Goal: Information Seeking & Learning: Find specific fact

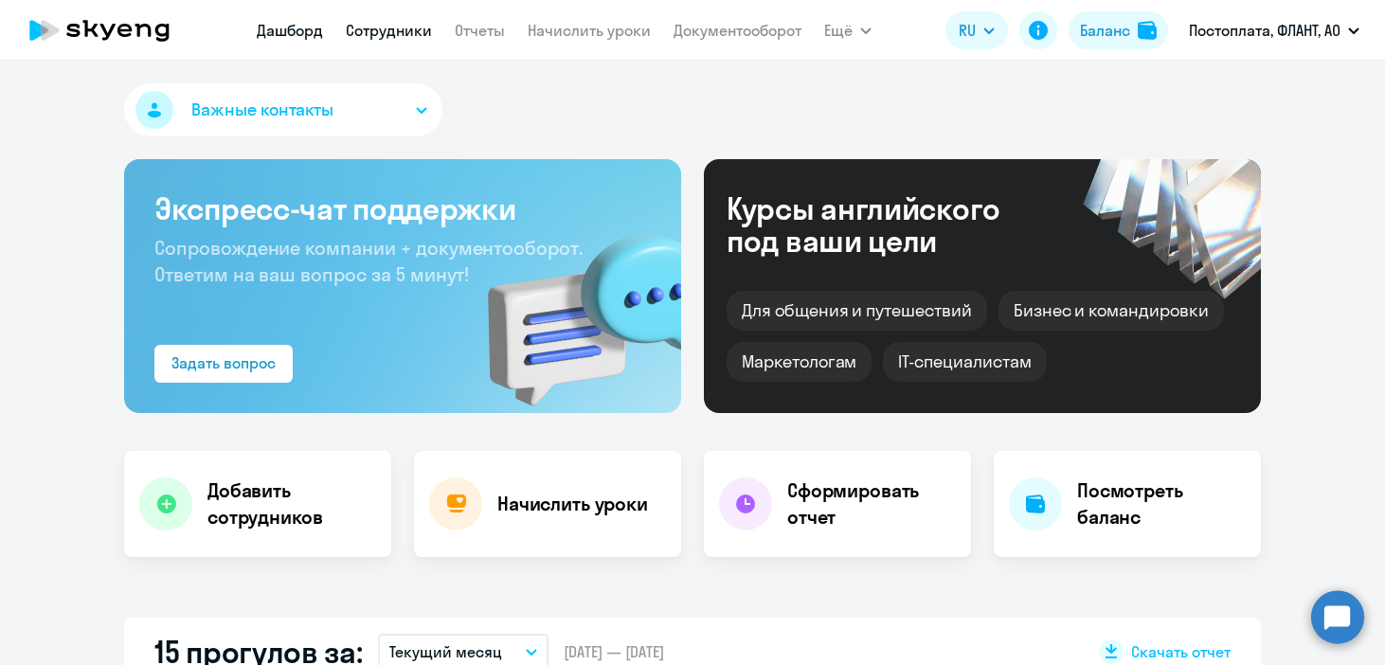
click at [401, 27] on link "Сотрудники" at bounding box center [389, 30] width 86 height 19
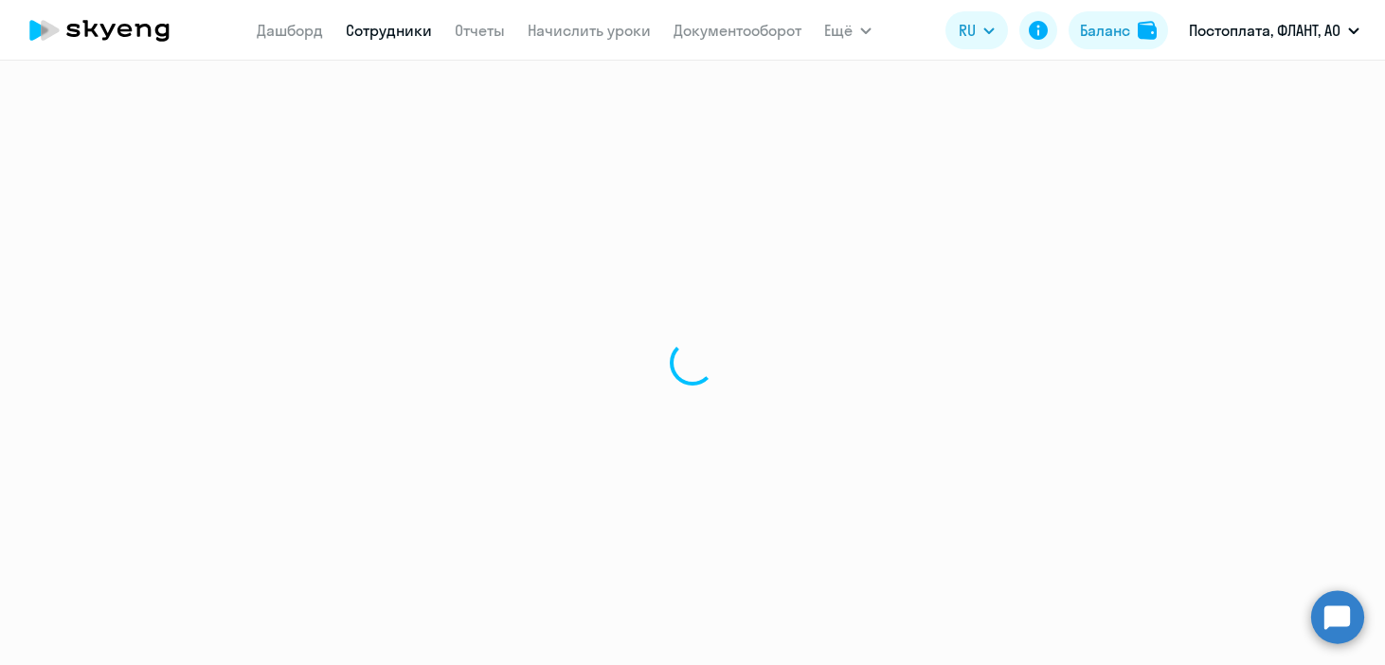
select select "30"
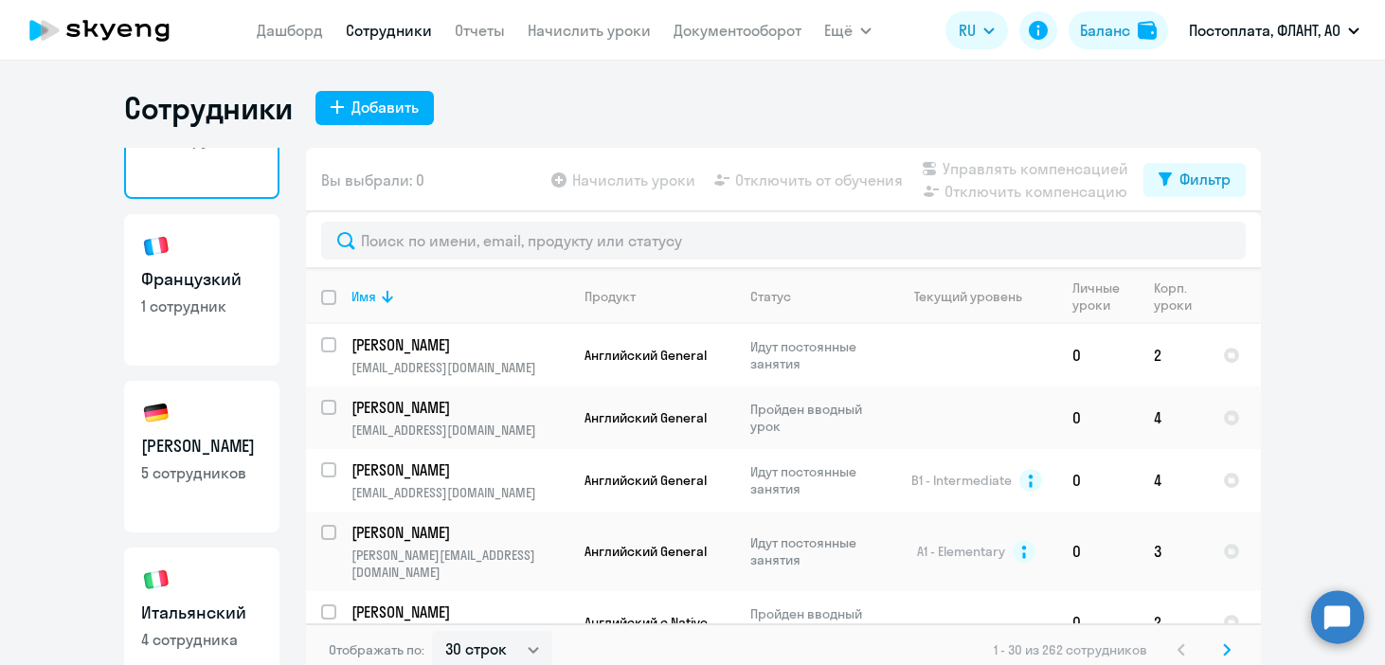
scroll to position [181, 0]
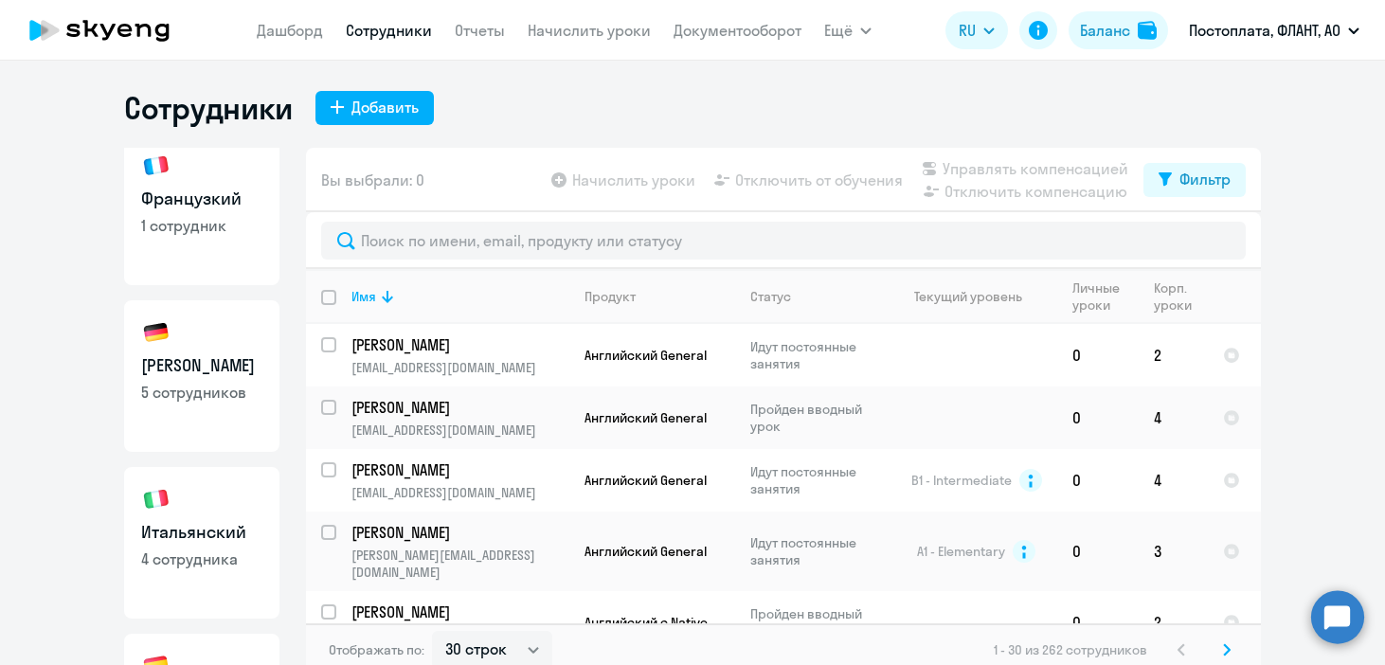
click at [152, 350] on link "Немецкий 5 сотрудников" at bounding box center [201, 376] width 155 height 152
select select "30"
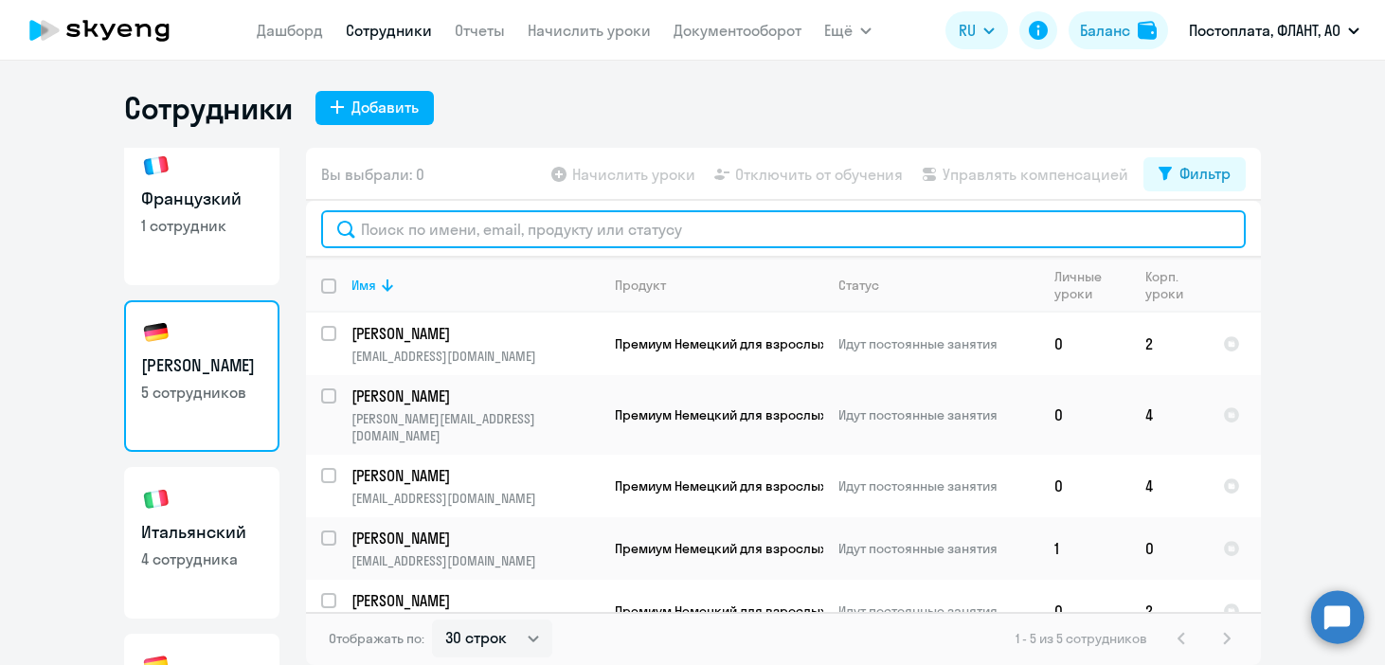
click at [465, 213] on input "text" at bounding box center [783, 229] width 924 height 38
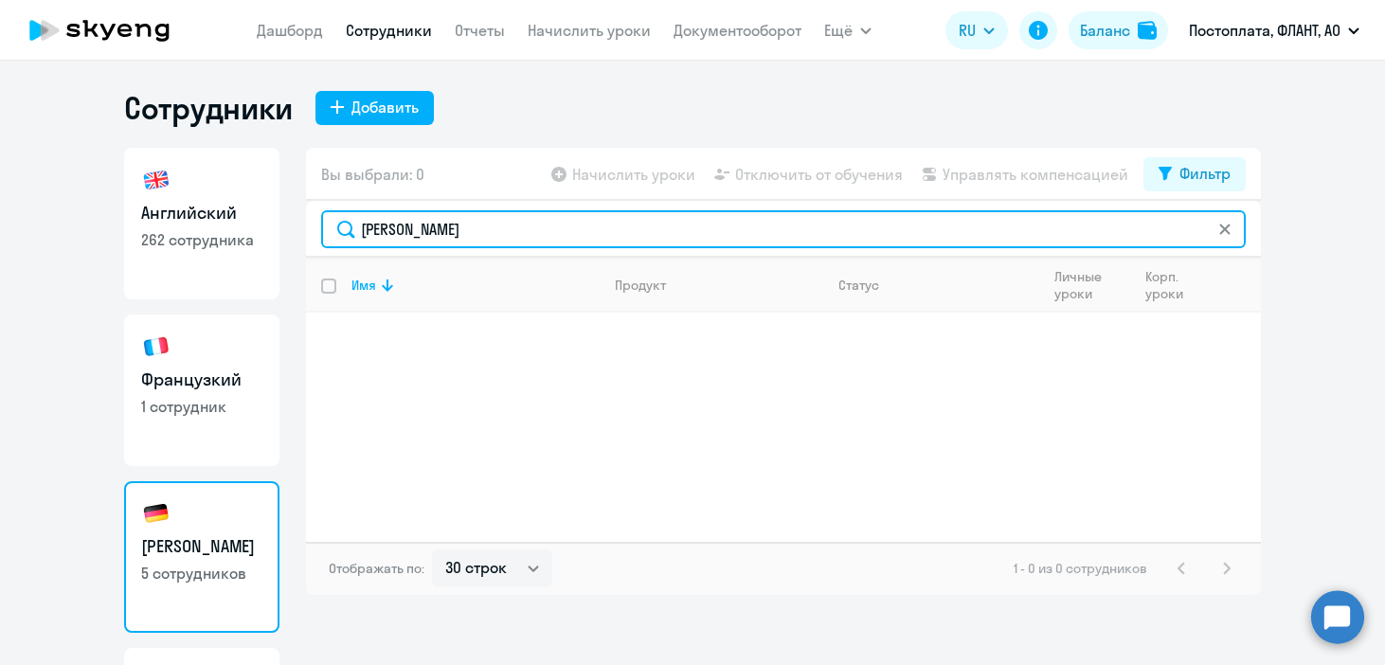
type input "[PERSON_NAME]"
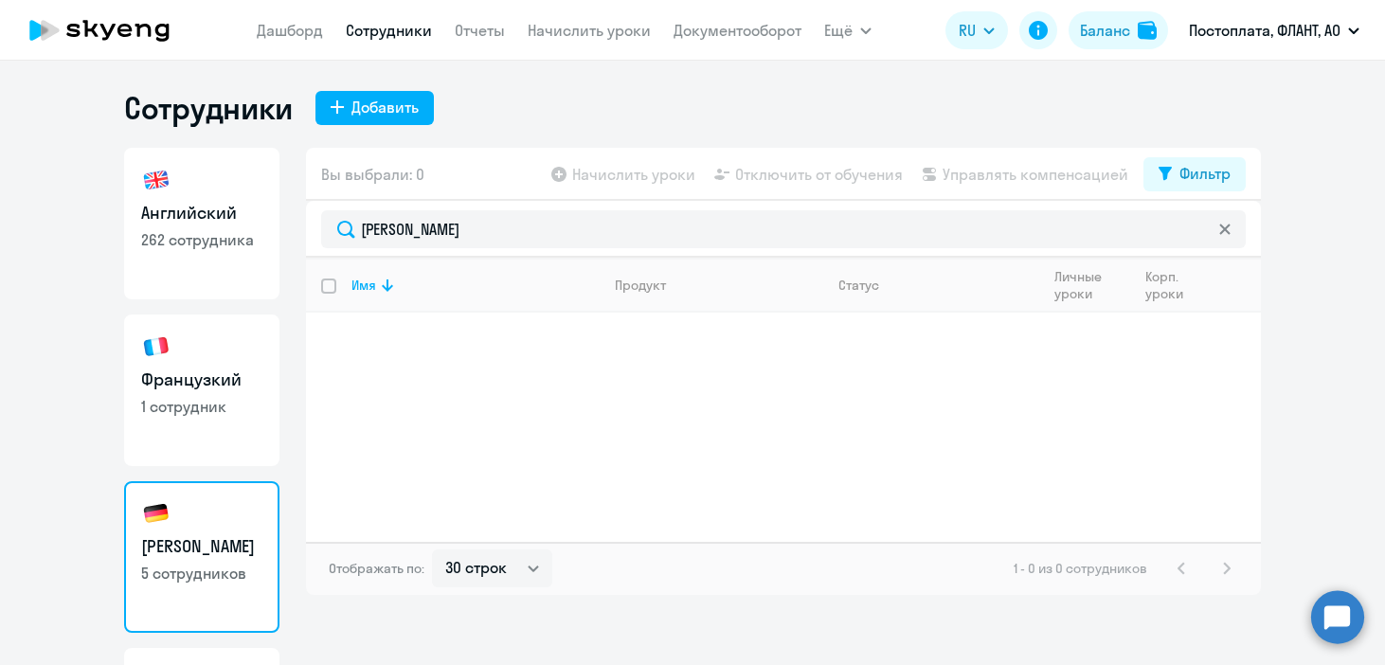
click at [192, 222] on h3 "Английский" at bounding box center [201, 213] width 121 height 25
select select "30"
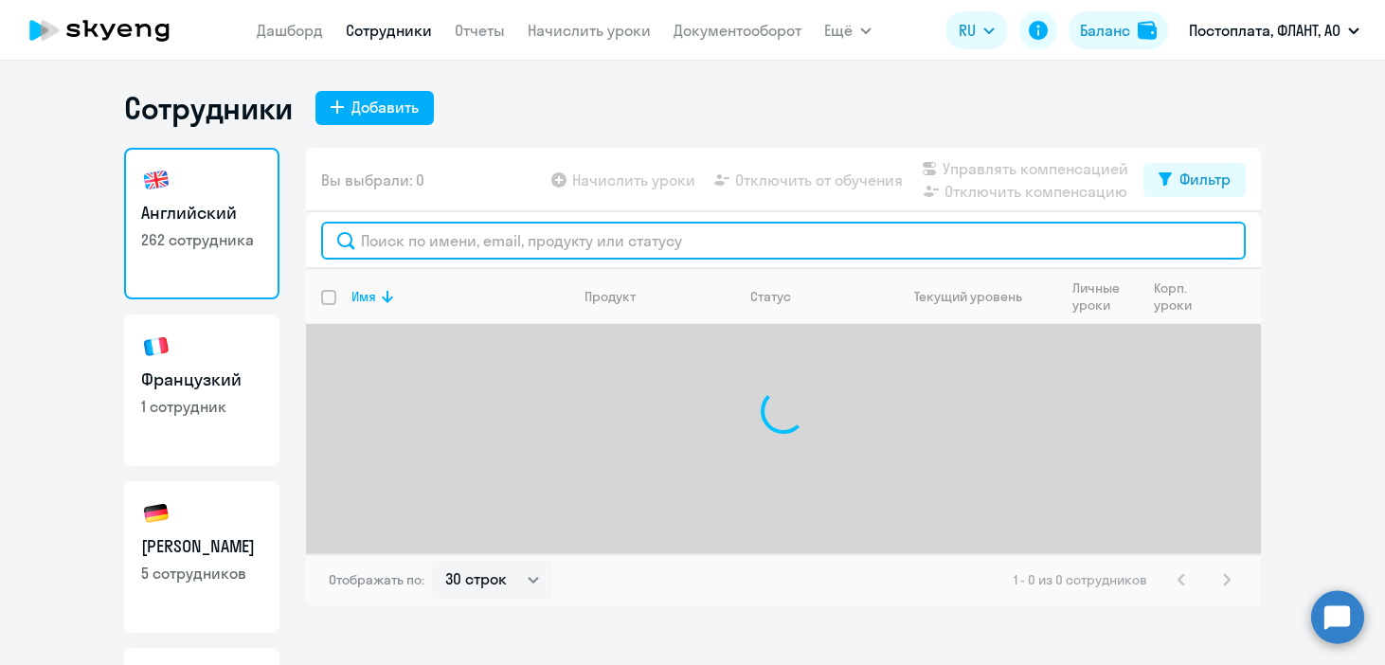
click at [407, 231] on input "text" at bounding box center [783, 241] width 924 height 38
type input "[PERSON_NAME]"
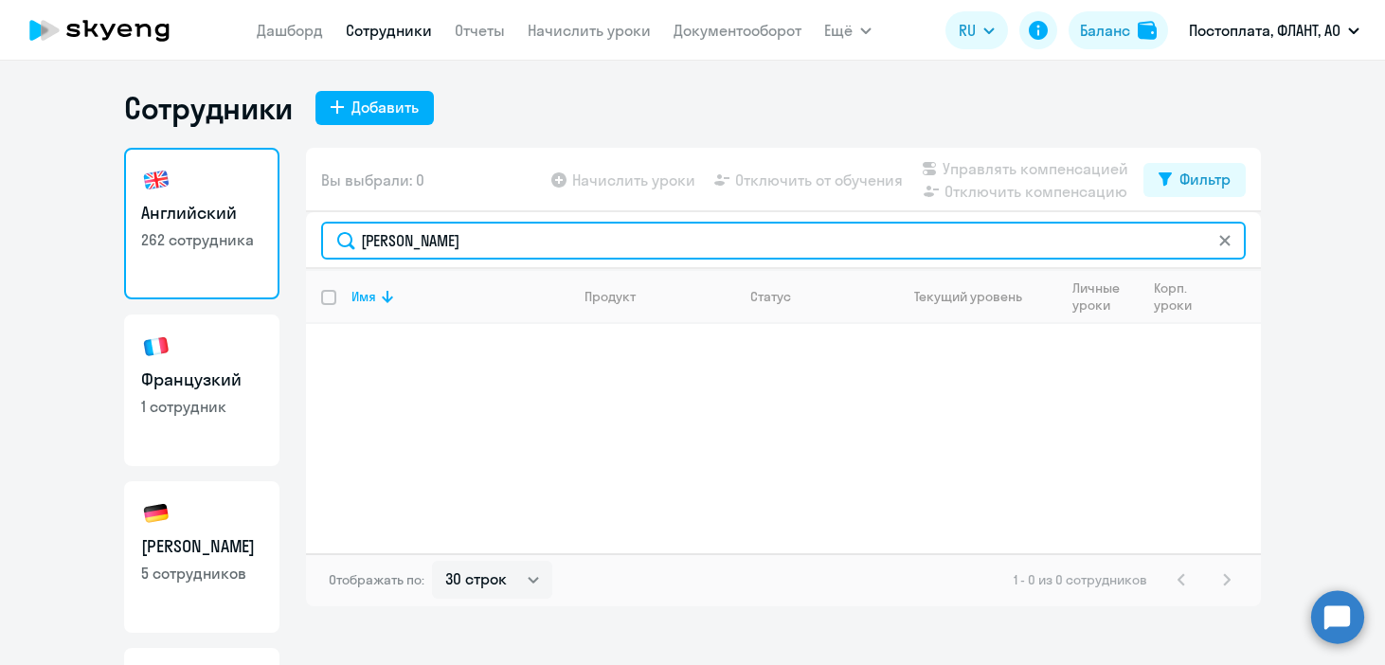
click at [436, 237] on input "[PERSON_NAME]" at bounding box center [783, 241] width 924 height 38
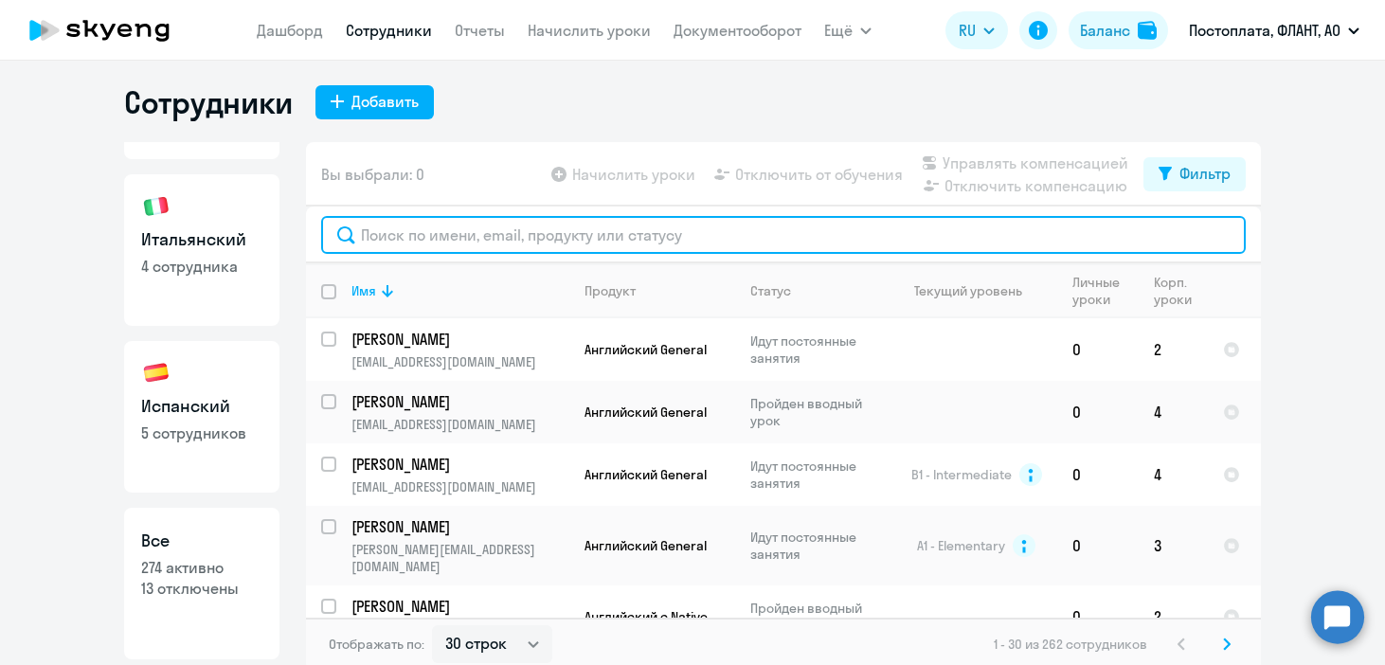
scroll to position [11, 0]
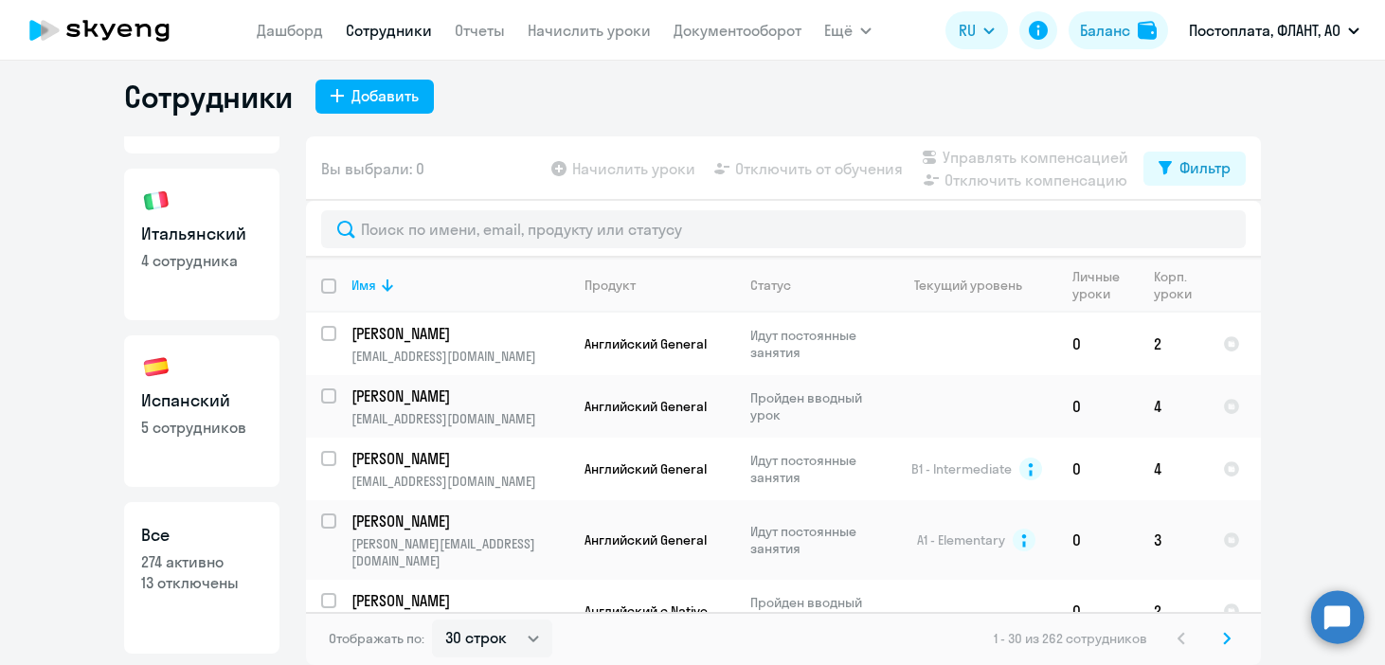
click at [211, 532] on h3 "Все" at bounding box center [201, 535] width 121 height 25
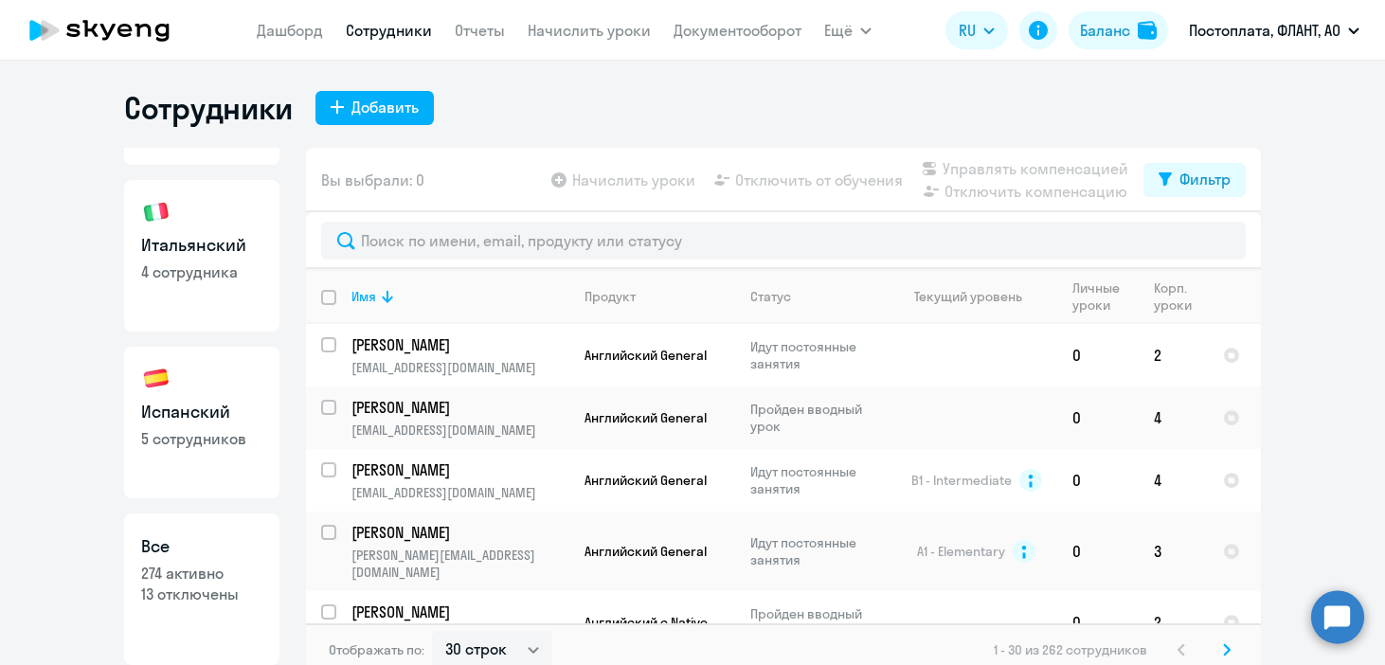
select select "30"
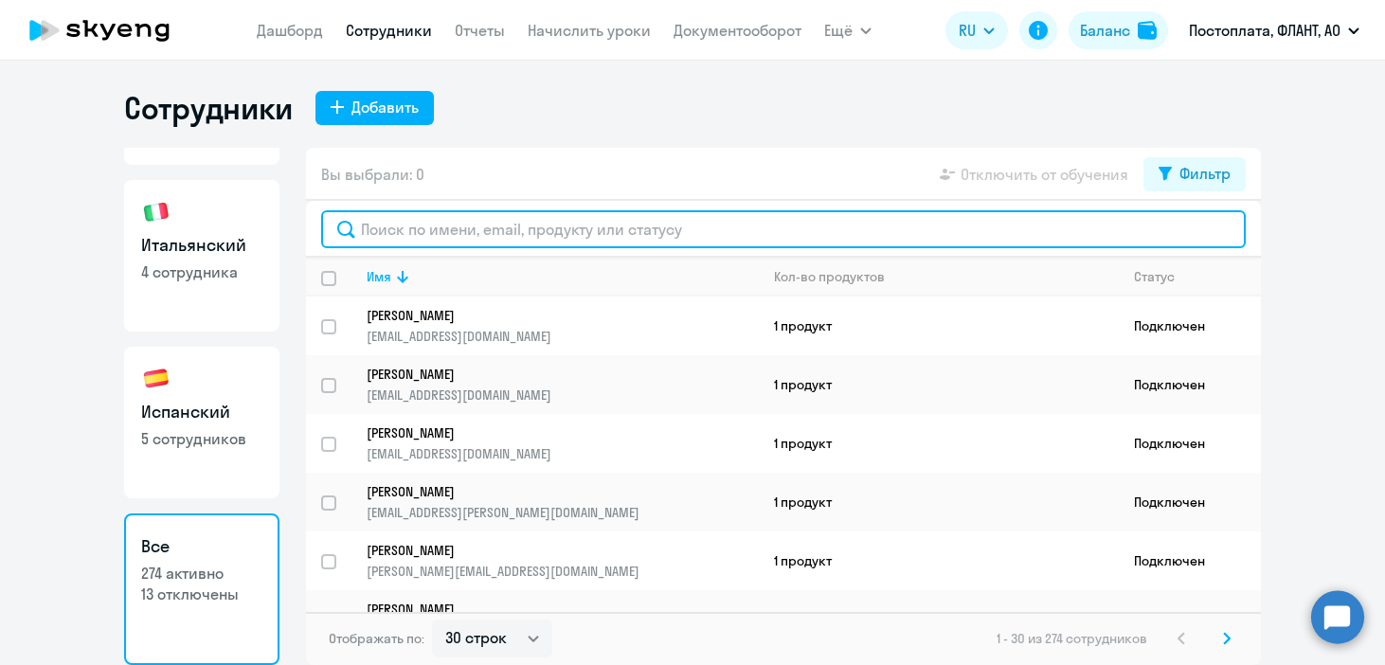
click at [454, 222] on input "text" at bounding box center [783, 229] width 924 height 38
click at [474, 224] on input "text" at bounding box center [783, 229] width 924 height 38
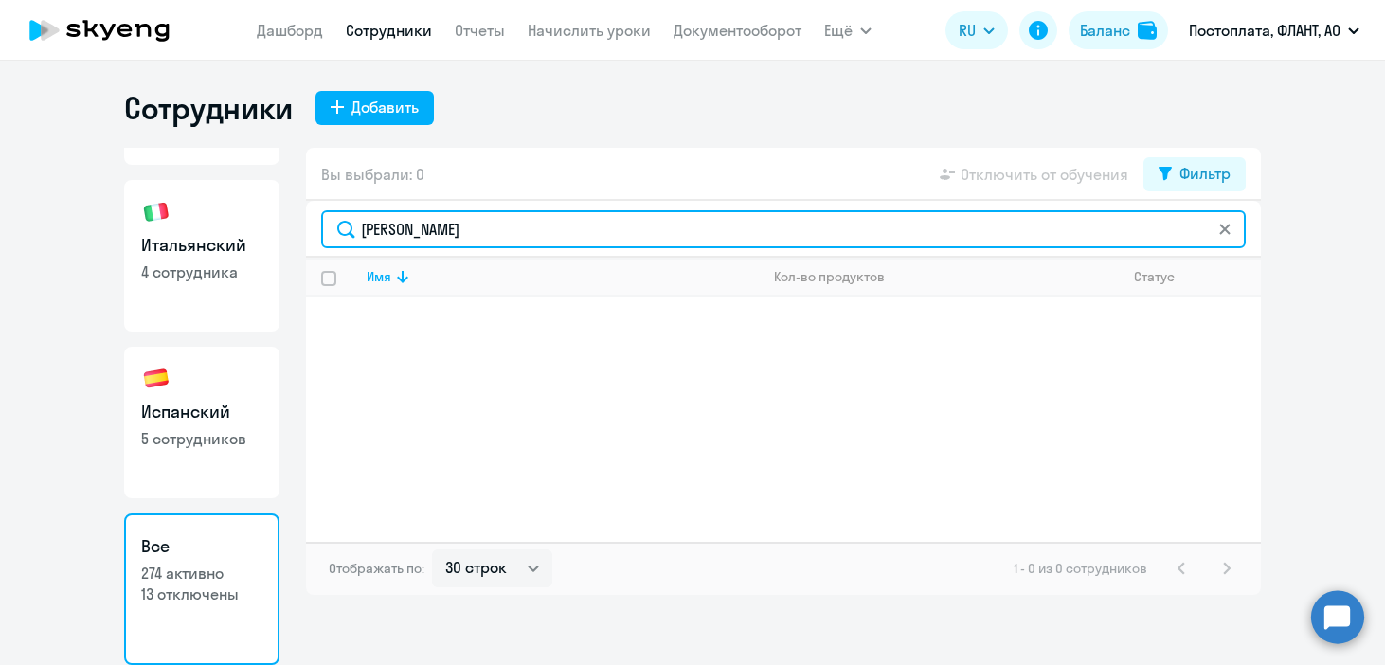
type input "[PERSON_NAME]"
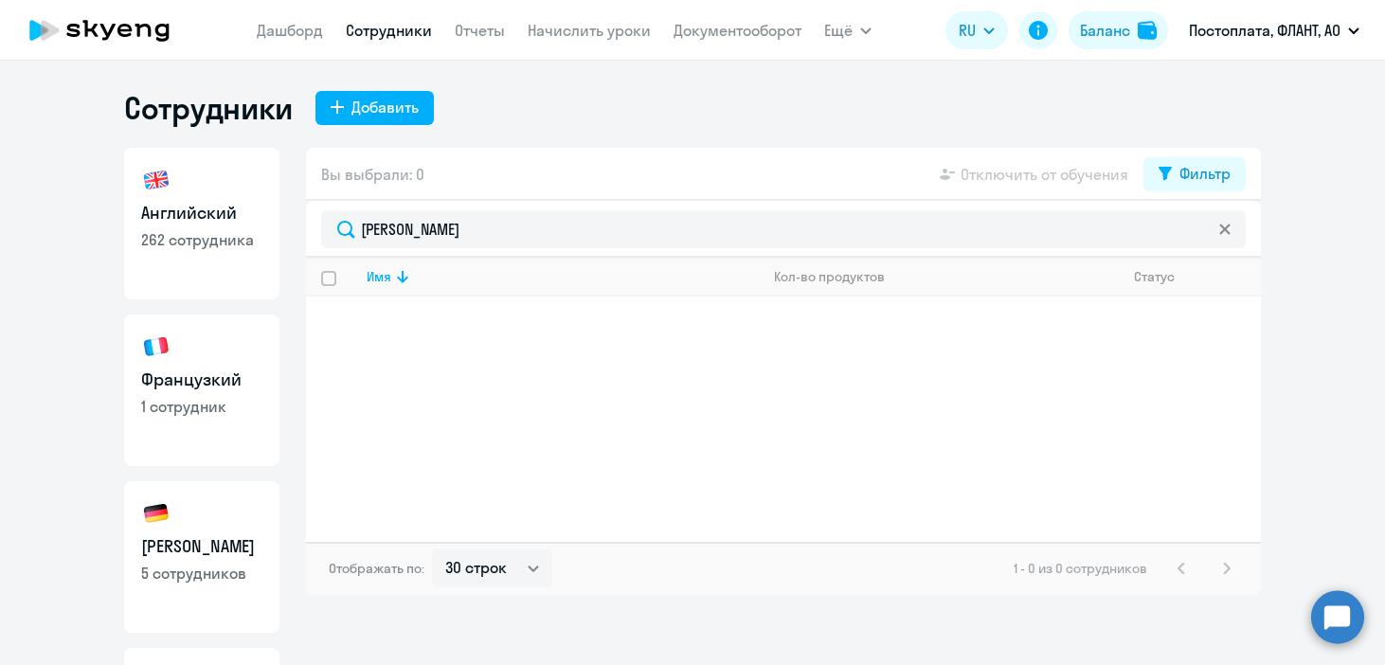
click at [197, 252] on link "Английский 262 сотрудника" at bounding box center [201, 224] width 155 height 152
select select "30"
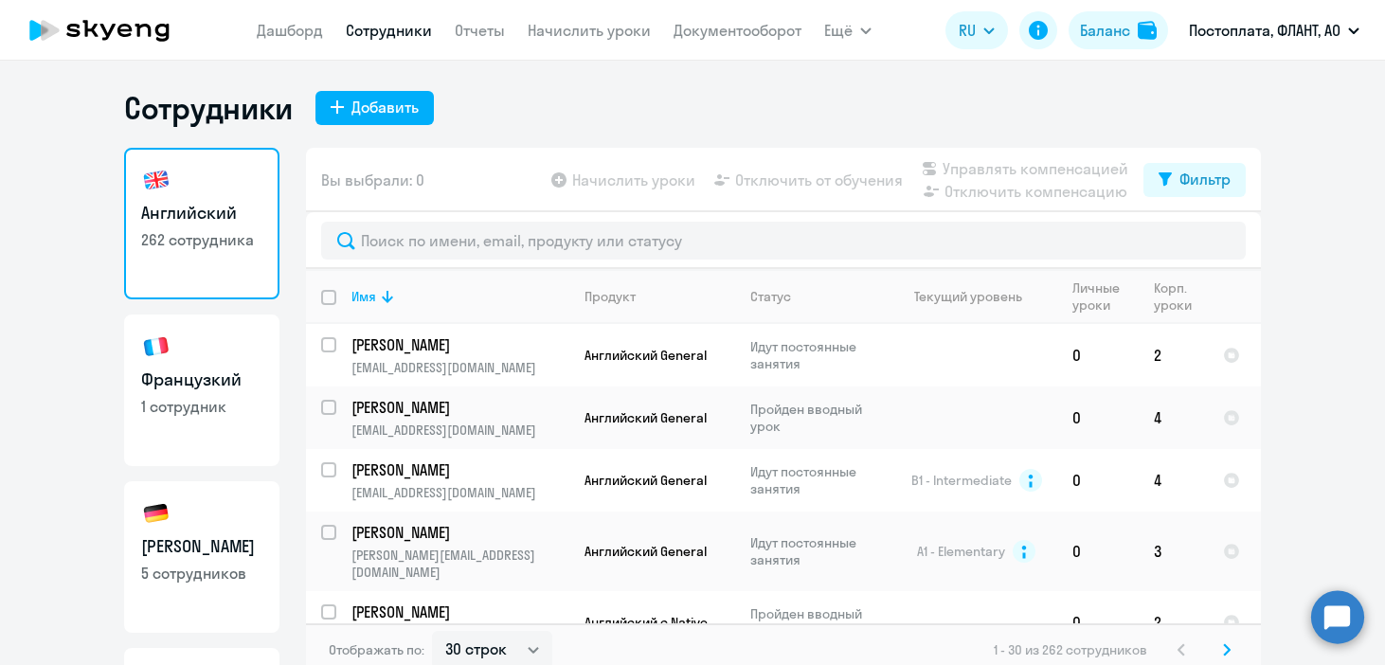
click at [206, 495] on link "Немецкий 5 сотрудников" at bounding box center [201, 557] width 155 height 152
select select "30"
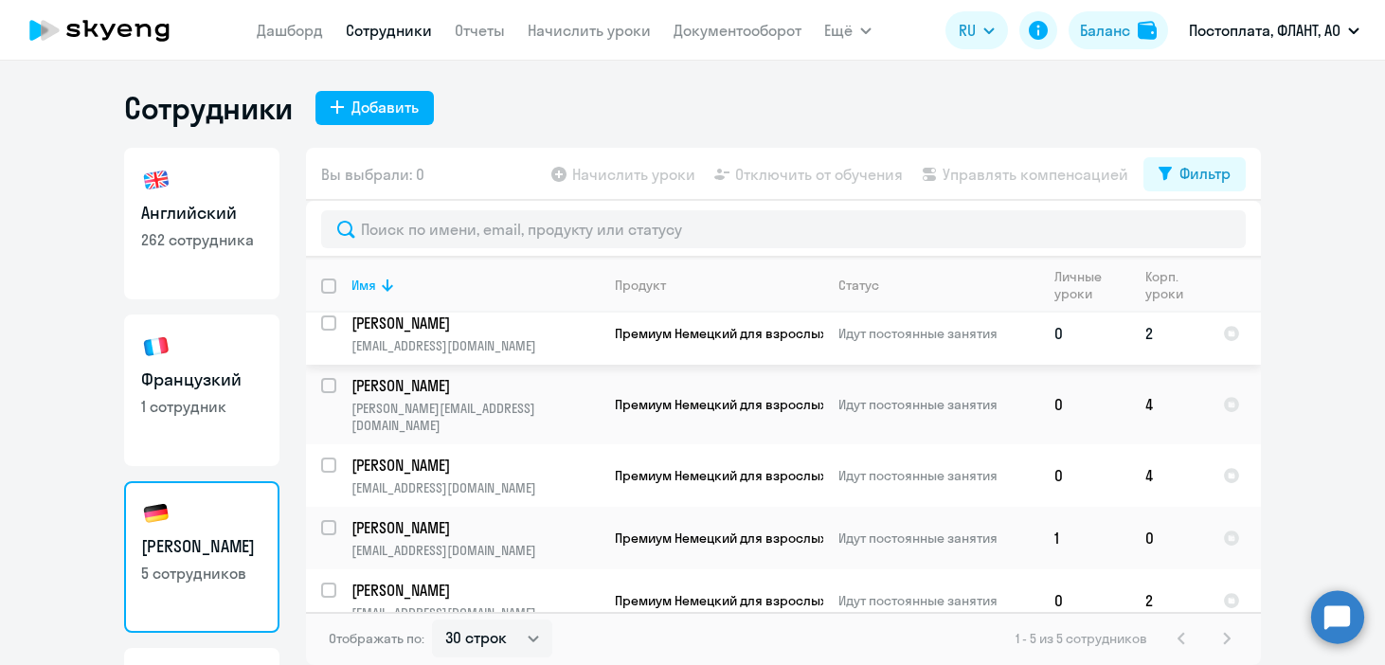
scroll to position [7, 0]
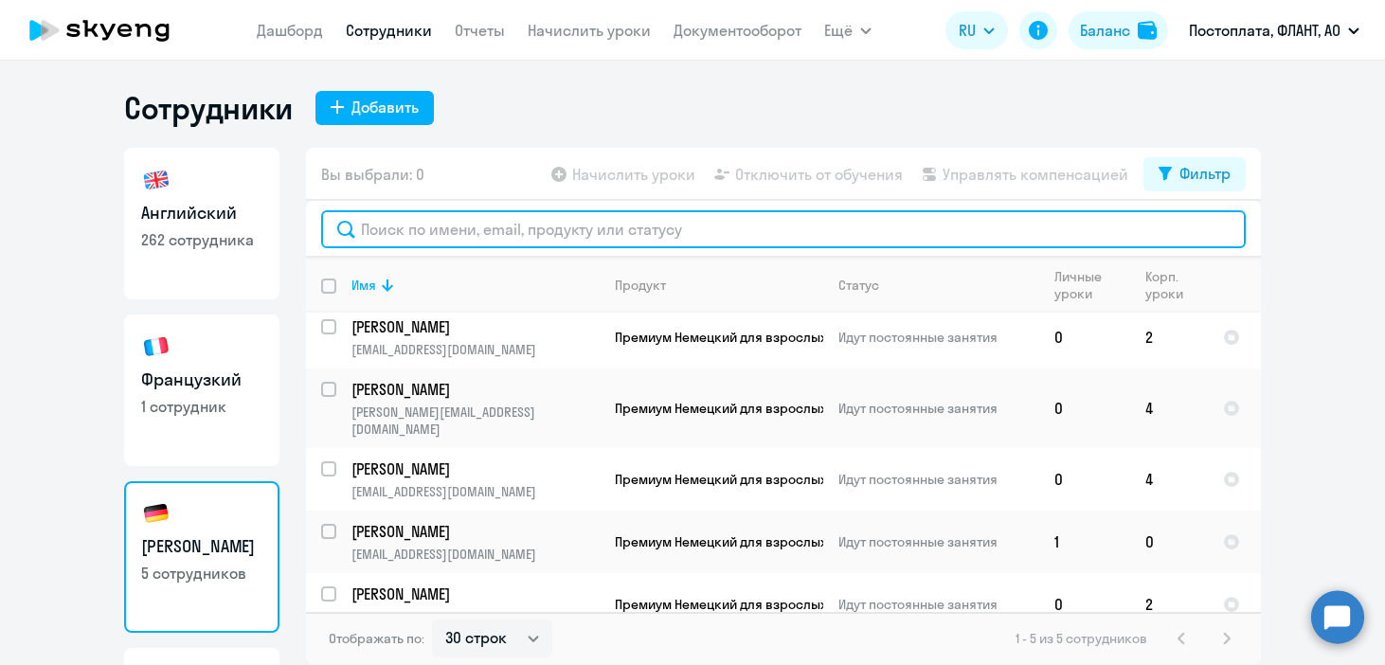
click at [477, 211] on input "text" at bounding box center [783, 229] width 924 height 38
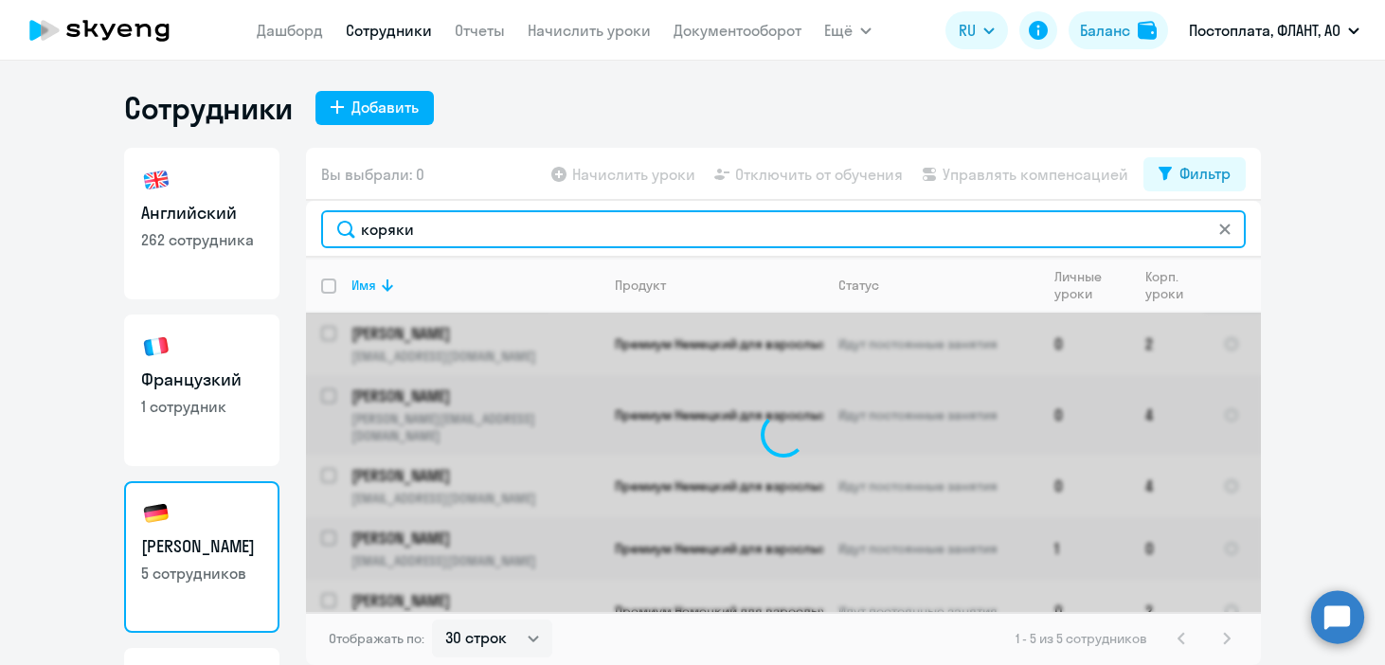
type input "[PERSON_NAME]"
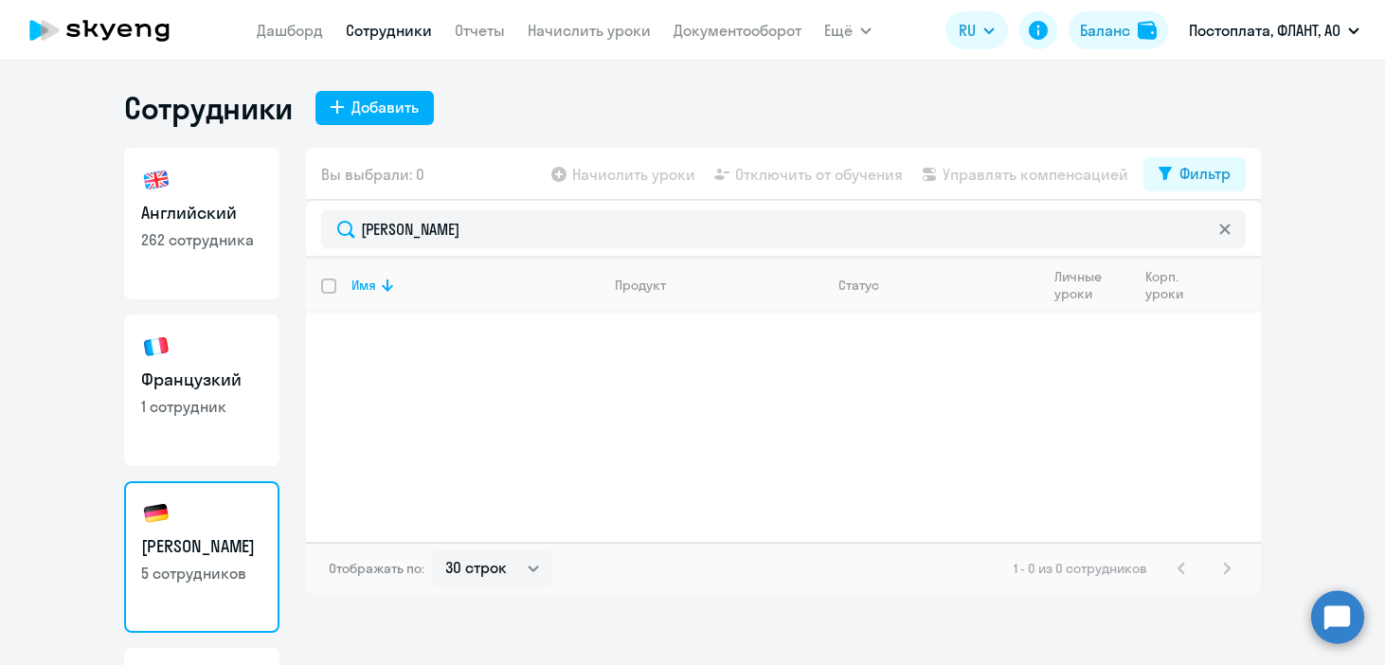
click at [224, 233] on p "262 сотрудника" at bounding box center [201, 239] width 121 height 21
select select "30"
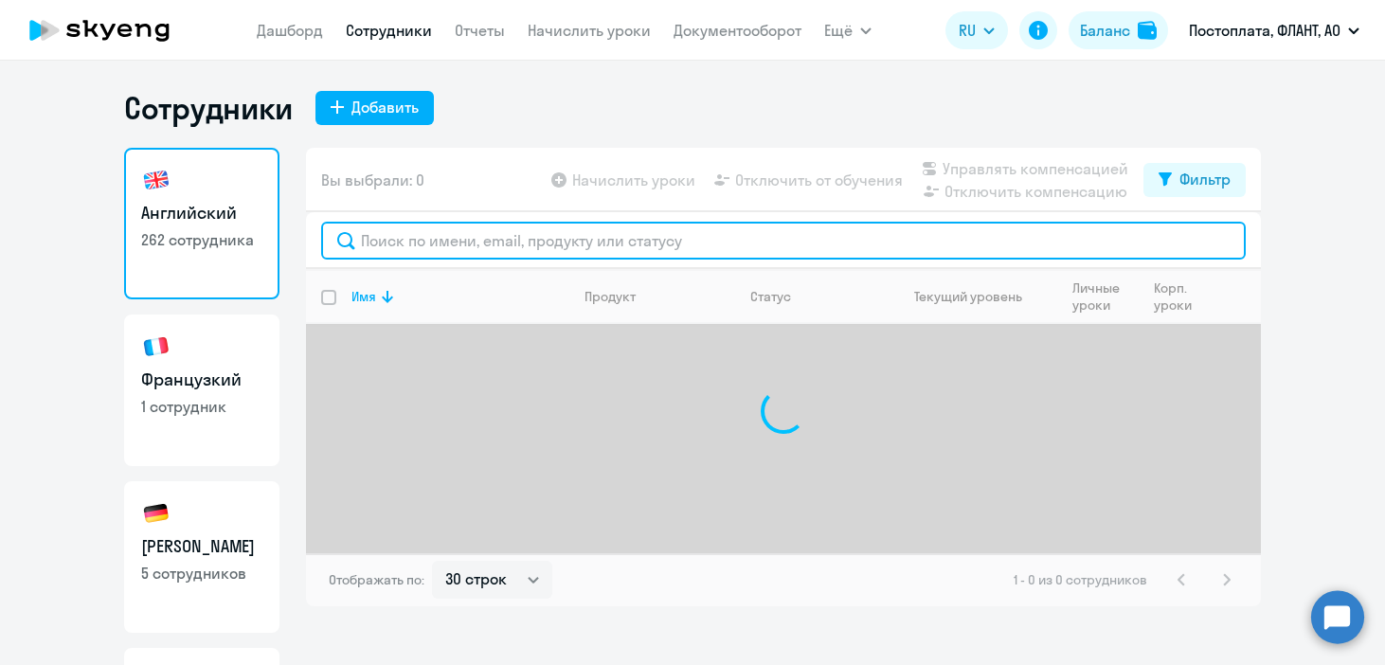
click at [461, 242] on input "text" at bounding box center [783, 241] width 924 height 38
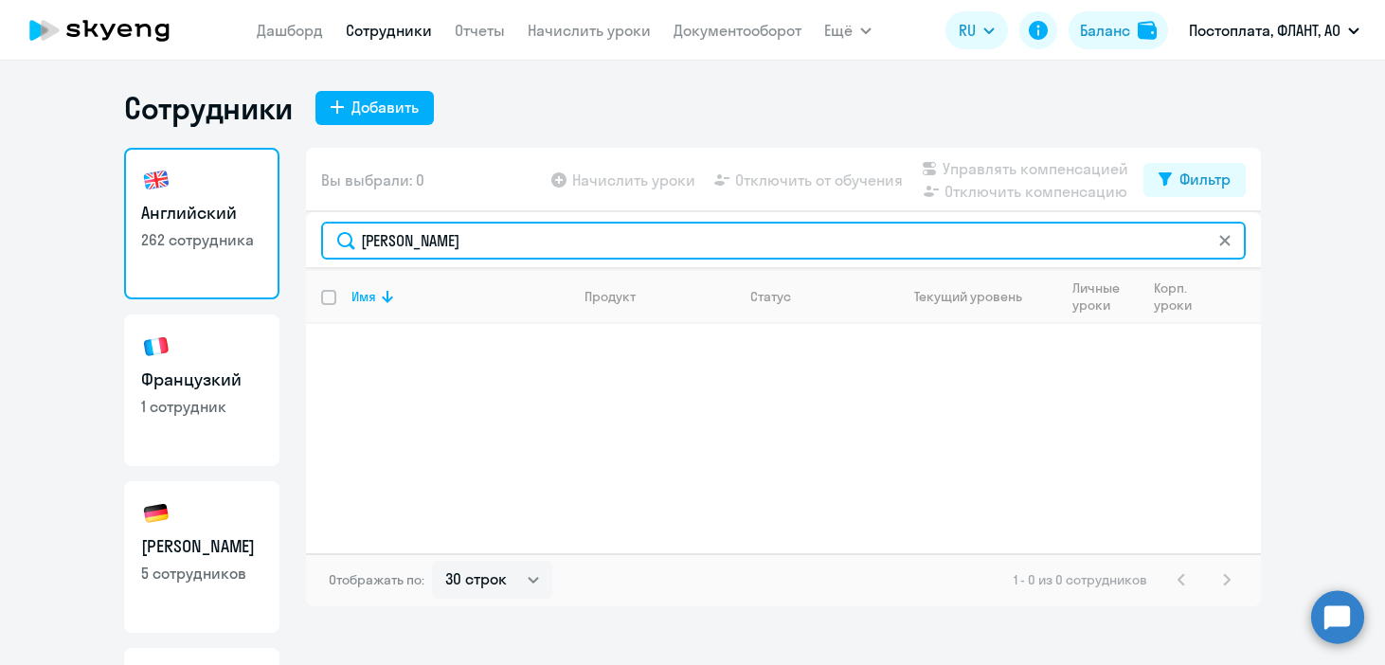
type input "[PERSON_NAME]"
